Goal: Find specific page/section: Find specific page/section

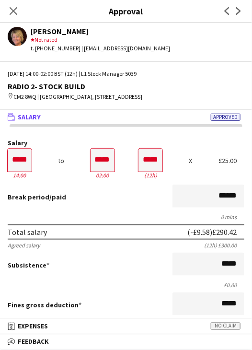
scroll to position [249, 0]
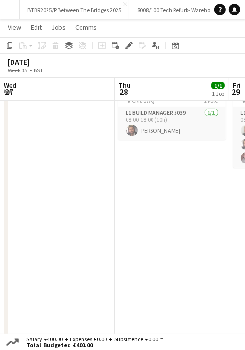
scroll to position [0, 284]
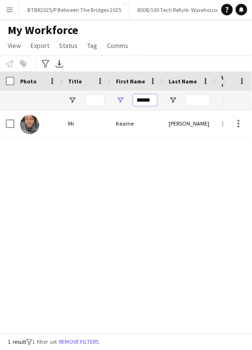
click at [142, 98] on input "******" at bounding box center [145, 101] width 24 height 12
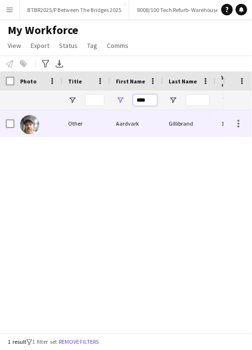
type input "****"
click at [155, 129] on div "Aardvark" at bounding box center [136, 123] width 53 height 26
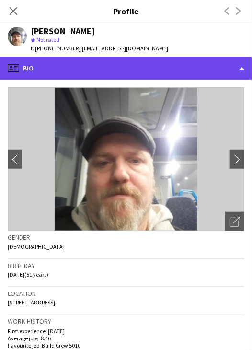
click at [138, 68] on div "profile Bio" at bounding box center [126, 68] width 252 height 23
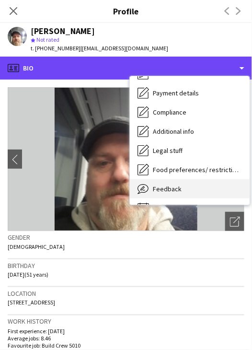
scroll to position [129, 0]
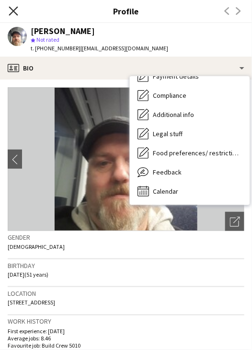
click at [11, 6] on icon "Close pop-in" at bounding box center [13, 10] width 9 height 9
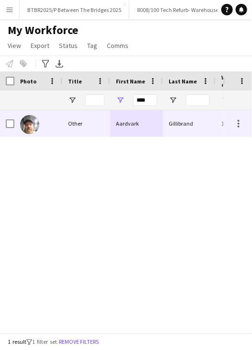
click at [71, 123] on div "Other" at bounding box center [86, 123] width 48 height 26
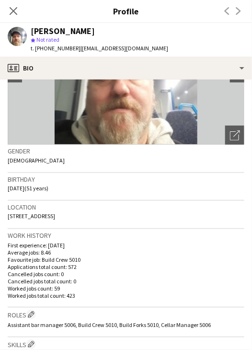
scroll to position [96, 0]
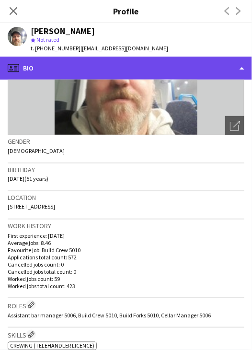
click at [163, 68] on div "profile Bio" at bounding box center [126, 68] width 252 height 23
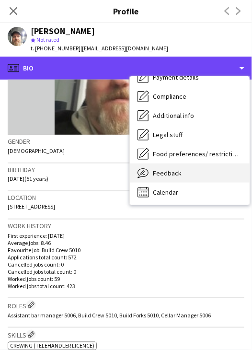
scroll to position [129, 0]
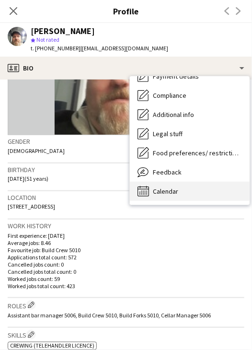
click at [186, 186] on div "Calendar Calendar" at bounding box center [190, 191] width 120 height 19
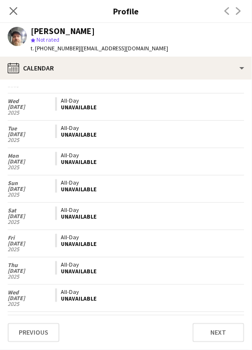
scroll to position [1374, 0]
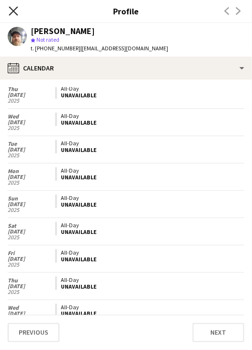
click at [14, 10] on icon at bounding box center [13, 10] width 9 height 9
